Goal: Transaction & Acquisition: Purchase product/service

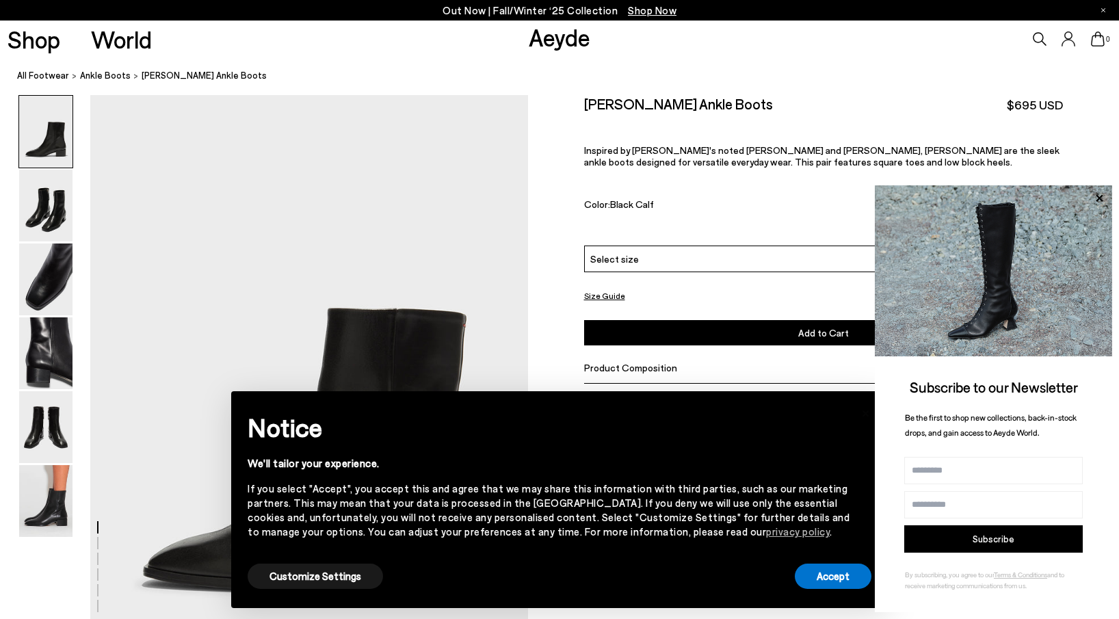
click at [850, 593] on div "× Notice We'll tailor your experience. If you select "Accept", you accept this …" at bounding box center [560, 500] width 646 height 206
click at [1097, 202] on icon at bounding box center [1099, 198] width 18 height 18
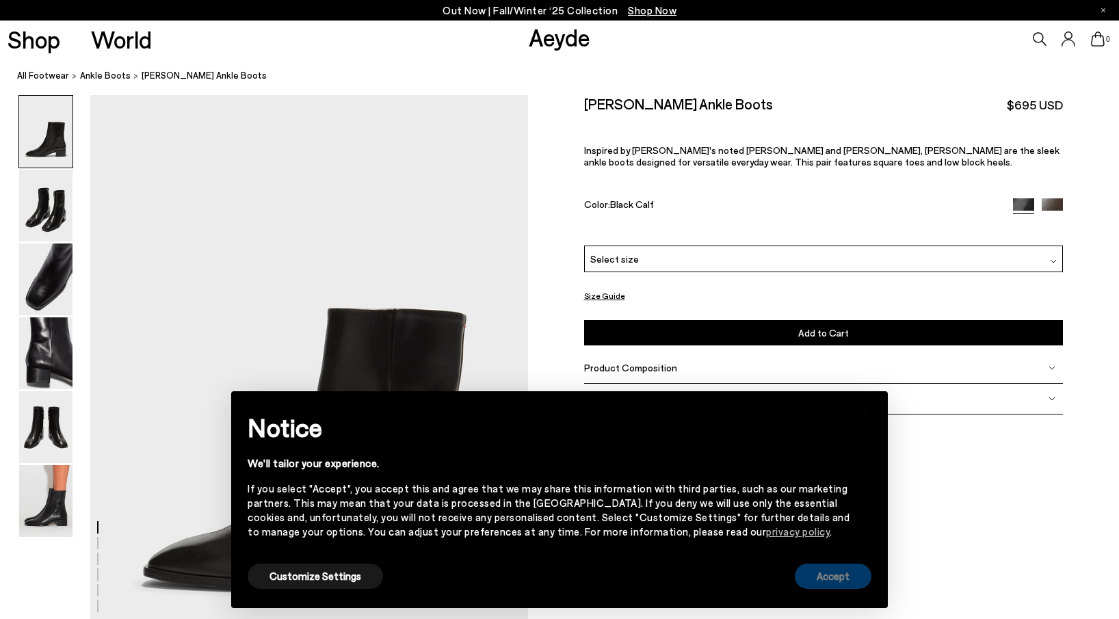
click at [824, 581] on button "Accept" at bounding box center [833, 576] width 77 height 25
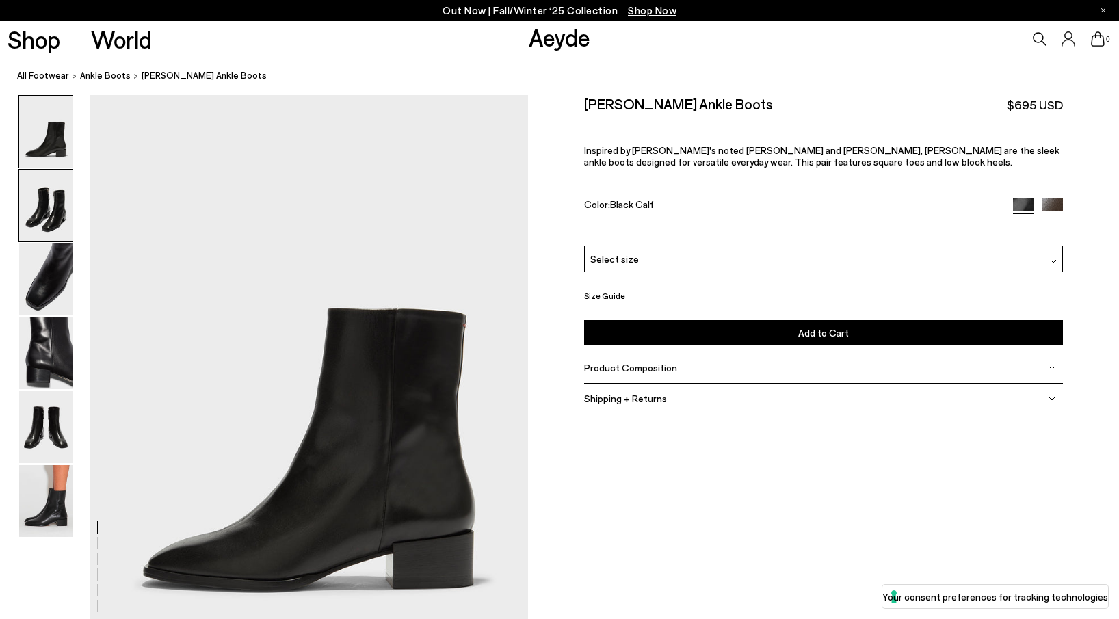
click at [25, 176] on img at bounding box center [45, 206] width 53 height 72
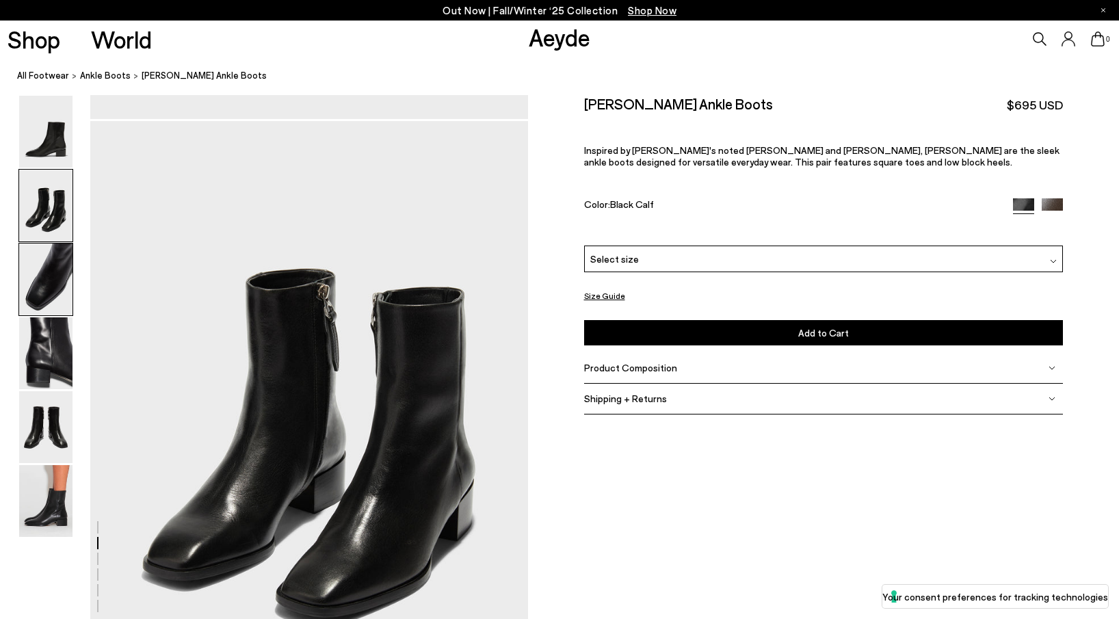
click at [42, 291] on img at bounding box center [45, 279] width 53 height 72
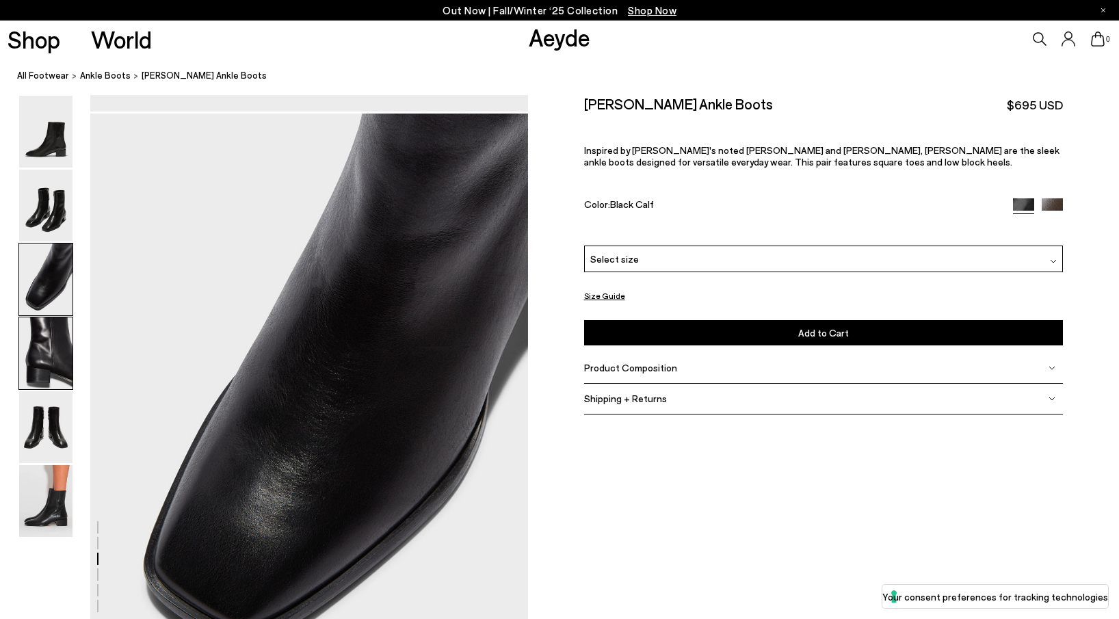
click at [32, 381] on img at bounding box center [45, 353] width 53 height 72
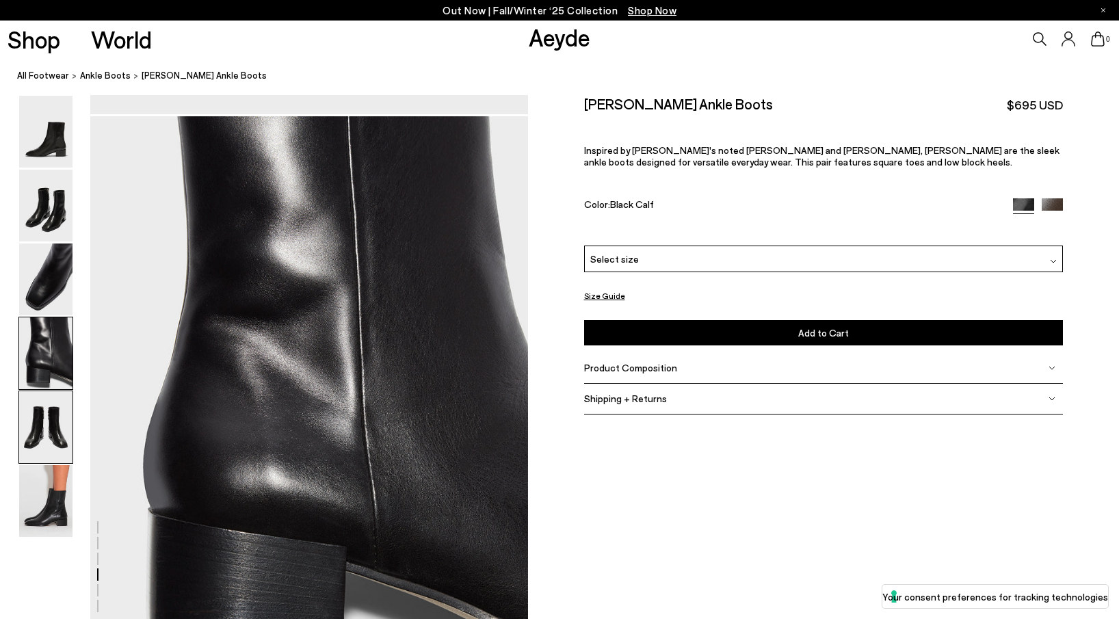
click at [32, 441] on img at bounding box center [45, 427] width 53 height 72
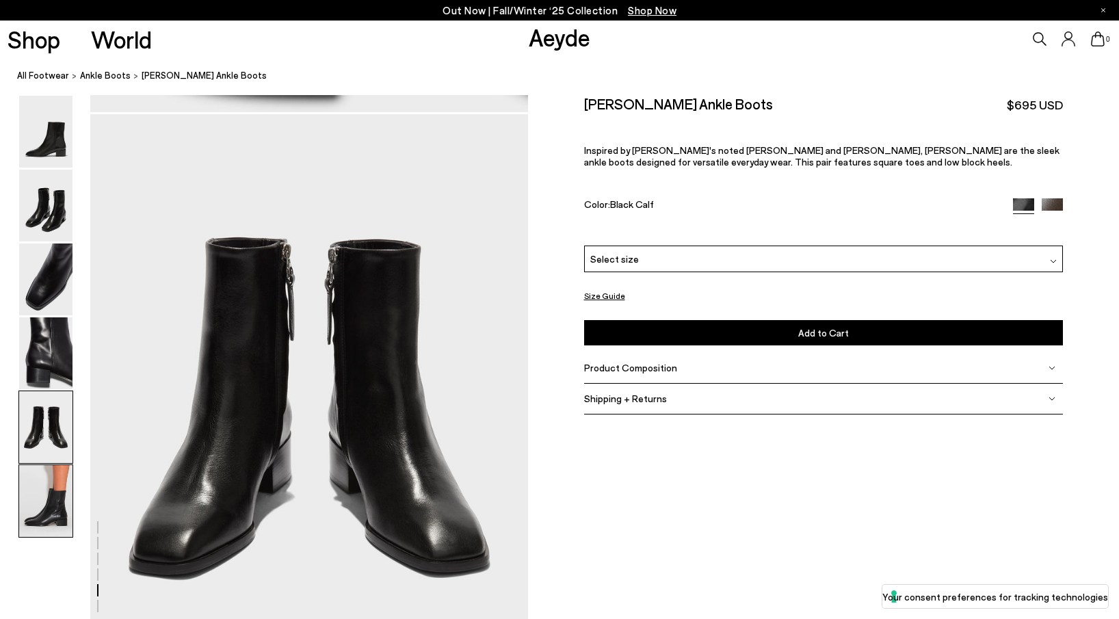
click at [34, 508] on img at bounding box center [45, 501] width 53 height 72
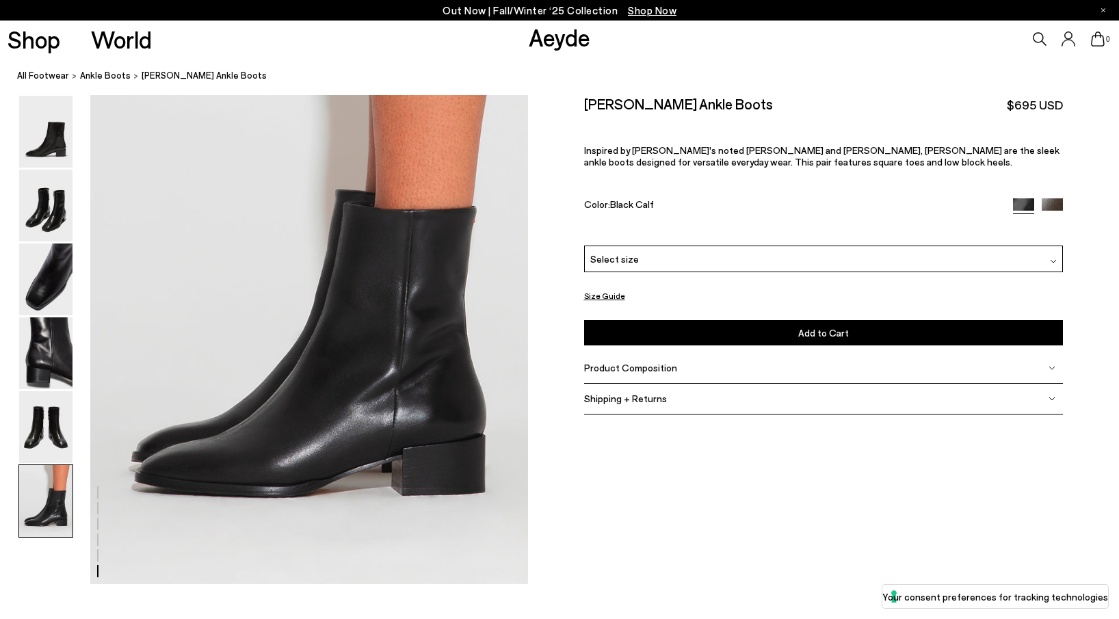
scroll to position [3022, 0]
